Goal: Find specific page/section: Find specific page/section

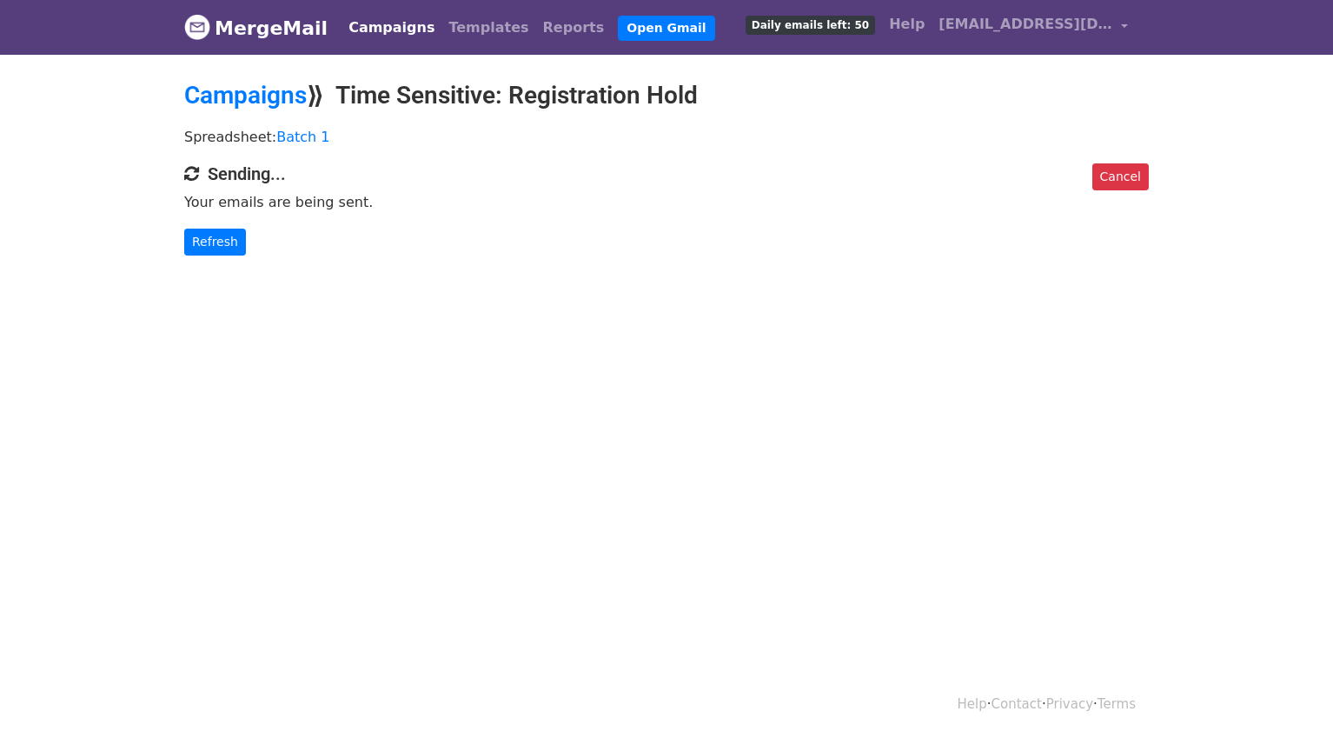
scroll to position [2, 0]
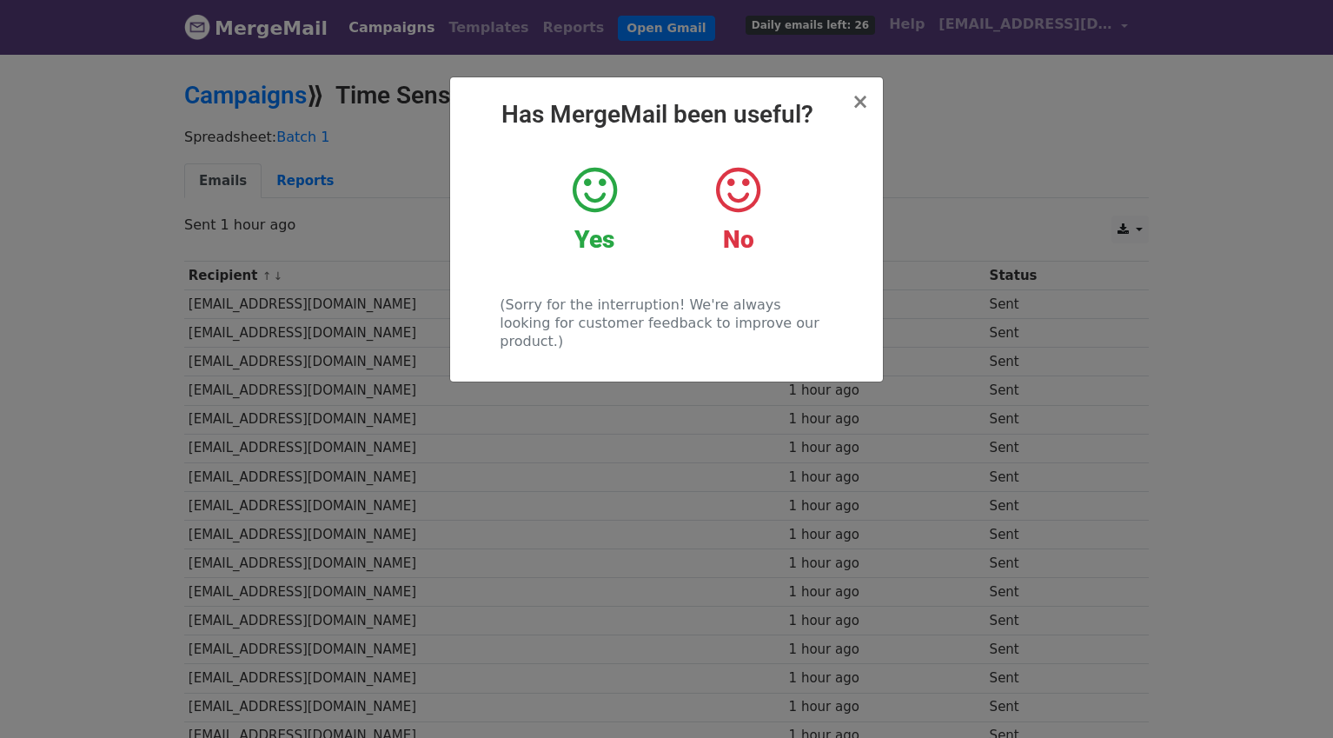
click at [593, 202] on icon at bounding box center [595, 190] width 44 height 52
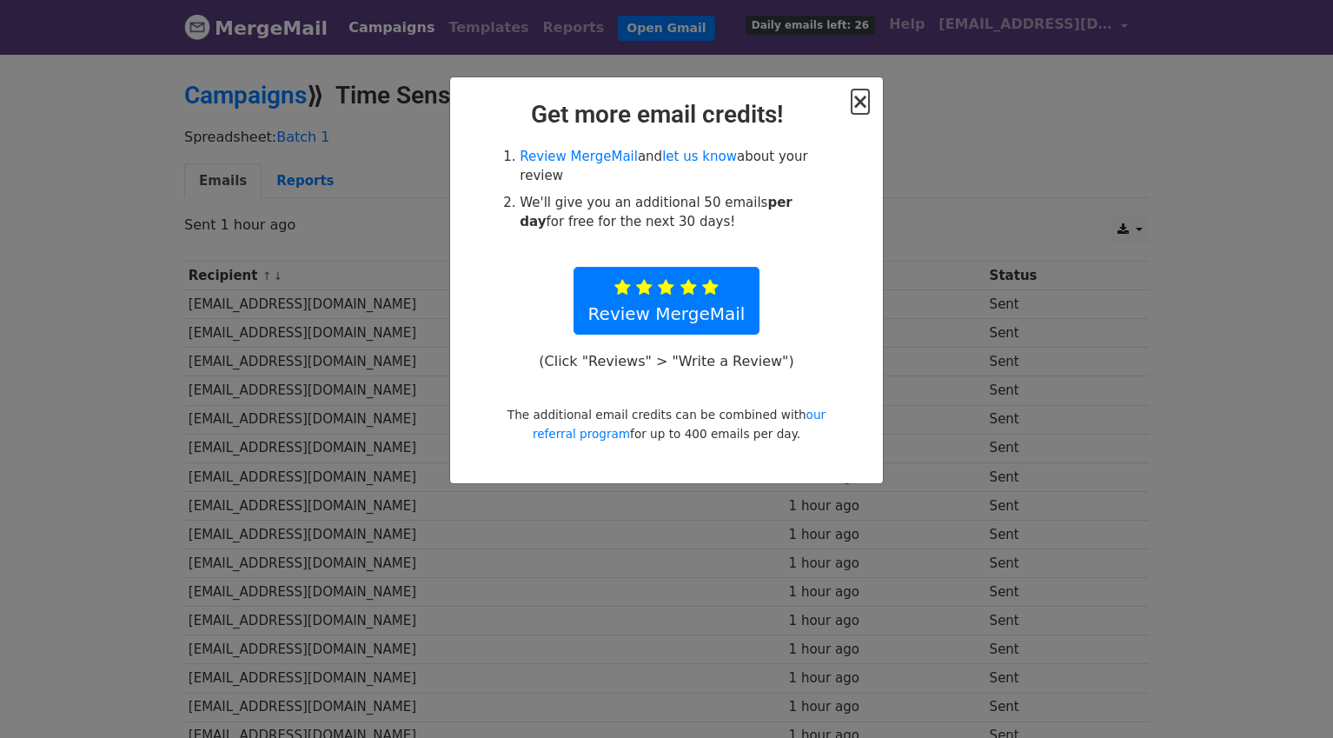
click at [864, 107] on span "×" at bounding box center [859, 101] width 17 height 24
